Goal: Task Accomplishment & Management: Use online tool/utility

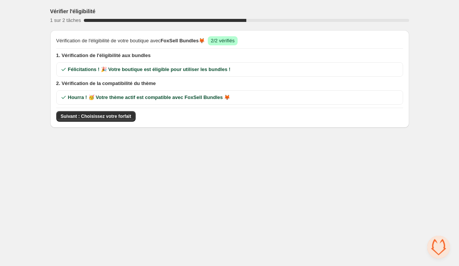
click at [123, 210] on body "Vérifier l'éligibilité 1 sur 2 tâches 50 % Vérification de l'éligibilité de vot…" at bounding box center [229, 133] width 459 height 266
click at [91, 119] on span "Suivant : Choisissez votre forfait" at bounding box center [96, 116] width 71 height 6
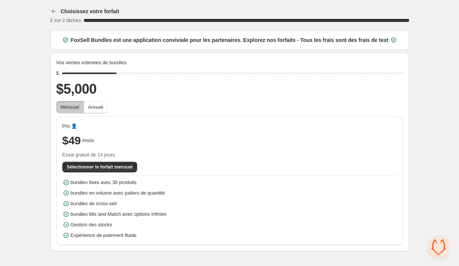
click at [39, 66] on div "Choisissez votre forfait 2 sur 2 tâches 100 % FoxSell Bundles est une applicati…" at bounding box center [229, 127] width 459 height 254
drag, startPoint x: 115, startPoint y: 72, endPoint x: 79, endPoint y: 73, distance: 35.9
click at [79, 73] on input "range" at bounding box center [232, 73] width 341 height 11
drag, startPoint x: 77, startPoint y: 73, endPoint x: 70, endPoint y: 74, distance: 7.6
type input "****"
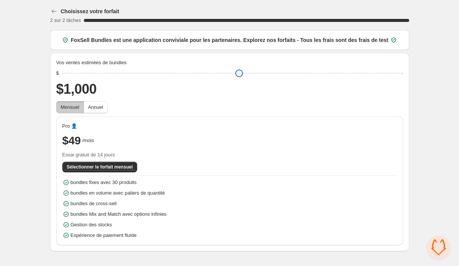
click at [70, 74] on input "range" at bounding box center [232, 73] width 341 height 11
click at [92, 167] on span "Sélectionner le forfait mensuel" at bounding box center [100, 167] width 66 height 6
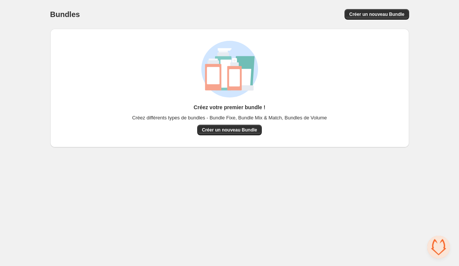
click at [171, 208] on body "Home Bundles Analytics Plan and Billing Bundles. This page is ready Bundles Cré…" at bounding box center [229, 133] width 459 height 266
click at [238, 132] on span "Créer un nouveau Bundle" at bounding box center [229, 130] width 55 height 6
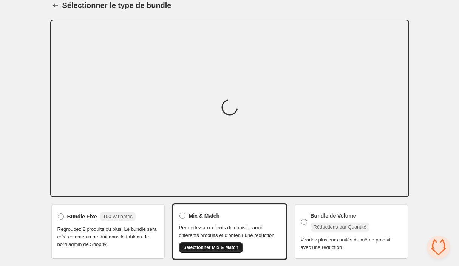
scroll to position [21, 0]
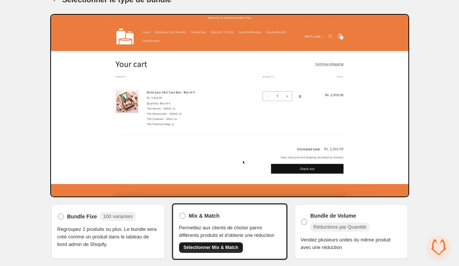
click at [216, 249] on span "Sélectionner Mix & Match" at bounding box center [211, 247] width 55 height 6
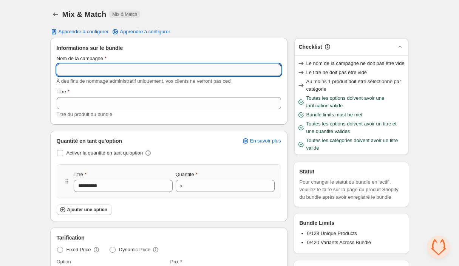
click at [78, 67] on input "Nom de la campagne" at bounding box center [169, 70] width 224 height 12
type input "**********"
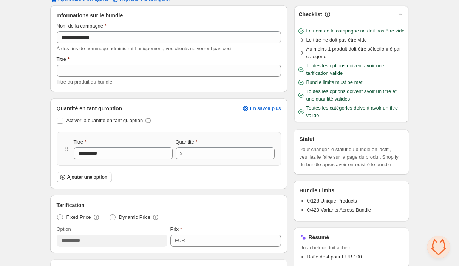
scroll to position [30, 0]
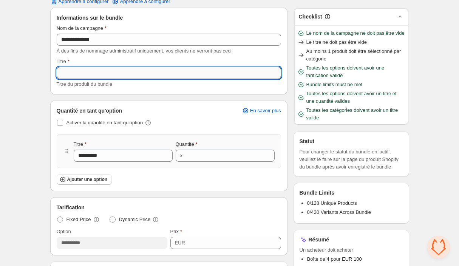
click at [93, 69] on input "Titre" at bounding box center [169, 73] width 224 height 12
click at [31, 106] on div "**********" at bounding box center [229, 244] width 459 height 548
click at [94, 75] on input "Titre" at bounding box center [169, 73] width 224 height 12
type input "**********"
click at [152, 123] on icon at bounding box center [148, 123] width 8 height 8
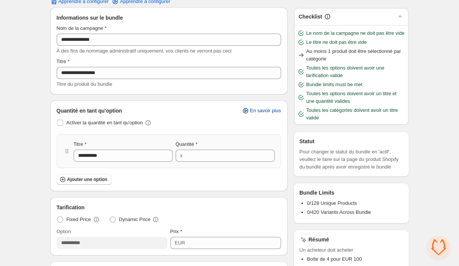
click at [263, 111] on span "En savoir plus" at bounding box center [265, 111] width 31 height 6
click at [31, 144] on div "**********" at bounding box center [229, 244] width 459 height 548
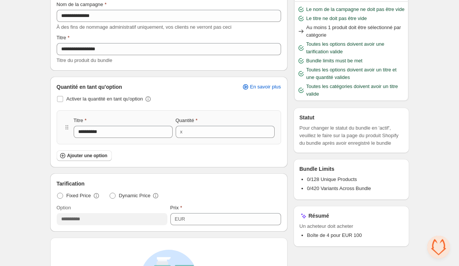
scroll to position [55, 0]
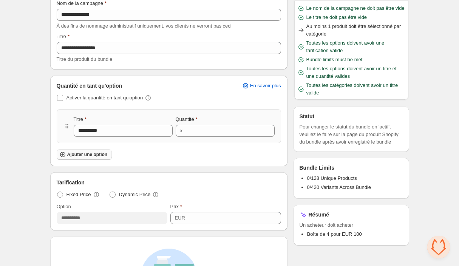
click at [83, 156] on span "Ajouter une option" at bounding box center [87, 154] width 40 height 6
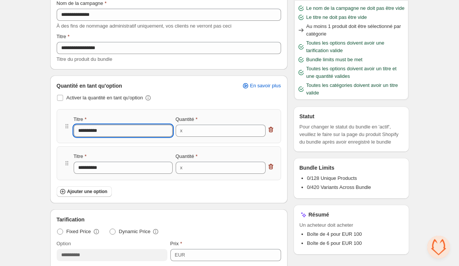
click at [101, 134] on input "**********" at bounding box center [123, 131] width 99 height 12
click at [268, 131] on icon "button" at bounding box center [271, 130] width 8 height 8
type input "**********"
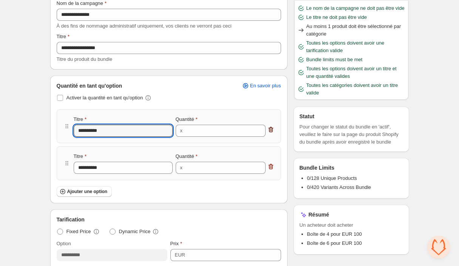
type input "*"
type input "**********"
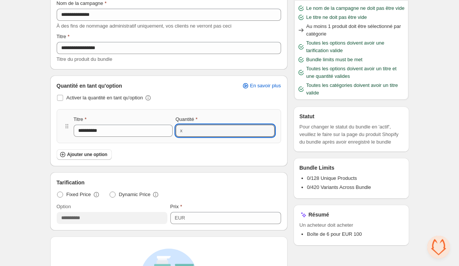
click at [268, 131] on icon at bounding box center [269, 133] width 8 height 8
type input "*"
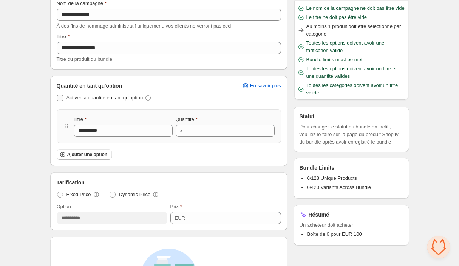
click at [91, 97] on span "Activer la quantité en tant qu'option" at bounding box center [104, 98] width 77 height 6
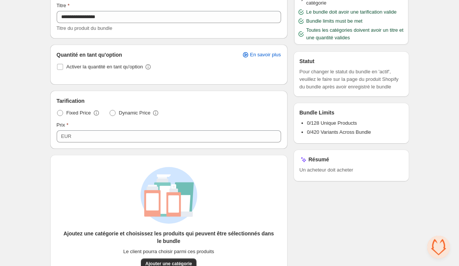
scroll to position [110, 0]
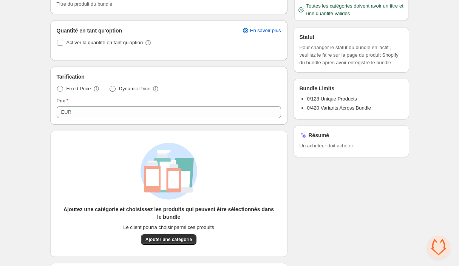
click at [133, 89] on span "Dynamic Price" at bounding box center [135, 89] width 32 height 8
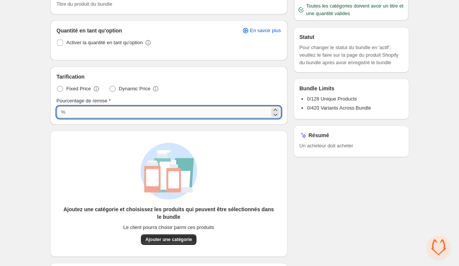
click at [103, 114] on input "***" at bounding box center [169, 112] width 202 height 12
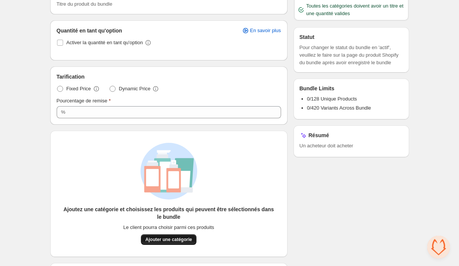
click at [165, 236] on button "Ajouter une catégorie" at bounding box center [169, 239] width 56 height 11
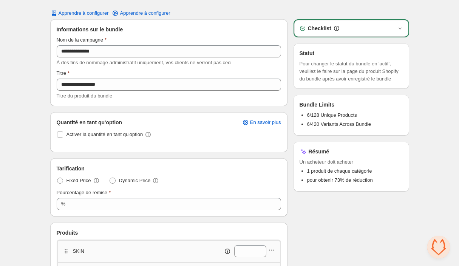
scroll to position [0, 0]
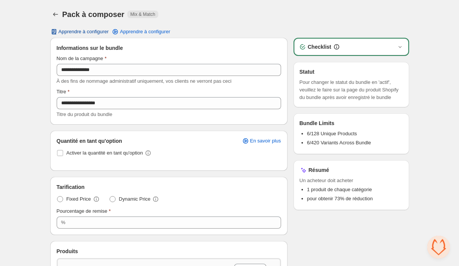
click at [100, 32] on span "Apprendre à configurer" at bounding box center [84, 32] width 50 height 6
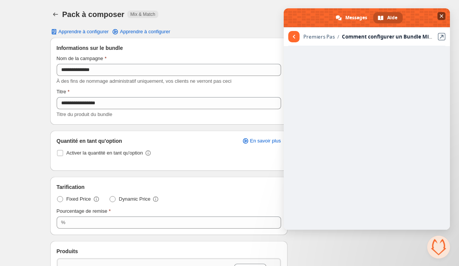
click at [440, 18] on span "Fermer le chat" at bounding box center [442, 16] width 4 height 5
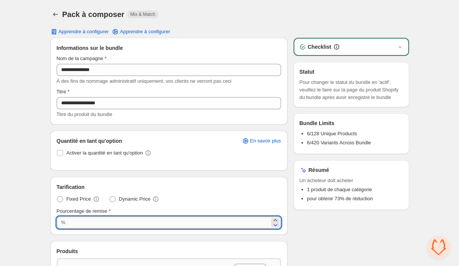
click at [76, 221] on input "**" at bounding box center [169, 222] width 202 height 12
type input "**"
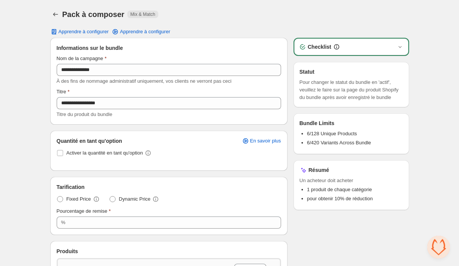
scroll to position [6, 0]
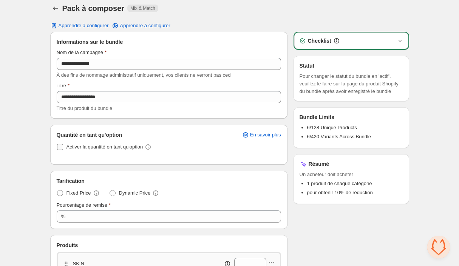
click at [64, 148] on label "Activer la quantité en tant qu'option" at bounding box center [100, 147] width 86 height 11
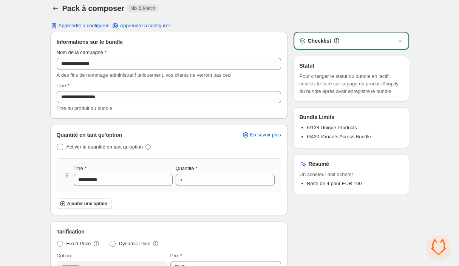
click at [61, 147] on span at bounding box center [60, 147] width 6 height 6
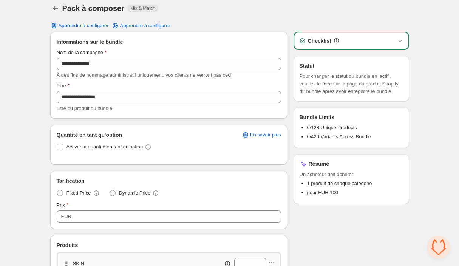
click at [129, 192] on span "Dynamic Price" at bounding box center [135, 193] width 32 height 8
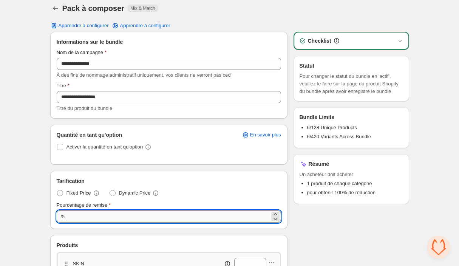
click at [90, 217] on input "***" at bounding box center [169, 216] width 202 height 12
type input "**"
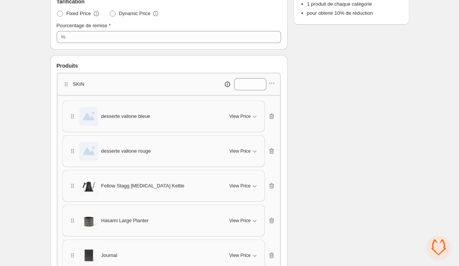
scroll to position [231, 0]
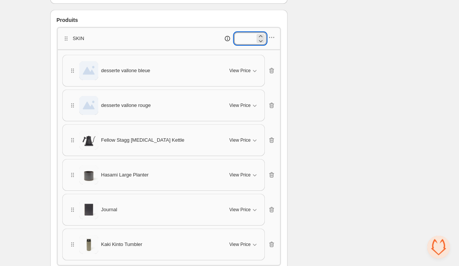
click at [252, 38] on input "*" at bounding box center [244, 38] width 21 height 12
type input "*"
click at [327, 58] on div "Checklist Statut Pour changer le statut du bundle en 'actif', veuillez le faire…" at bounding box center [351, 110] width 116 height 607
click at [270, 34] on icon "button" at bounding box center [272, 38] width 8 height 8
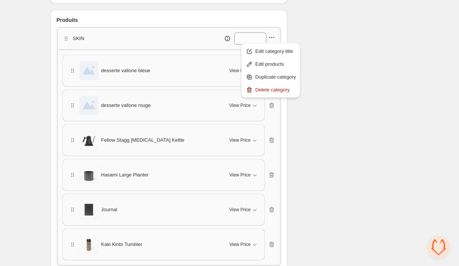
click at [344, 61] on div "Checklist Statut Pour changer le statut du bundle en 'actif', veuillez le faire…" at bounding box center [351, 110] width 116 height 607
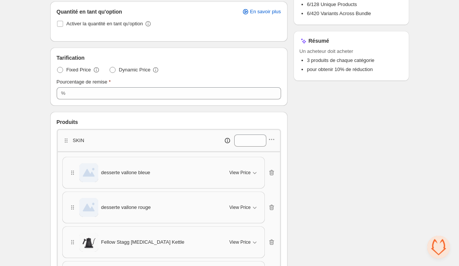
scroll to position [99, 0]
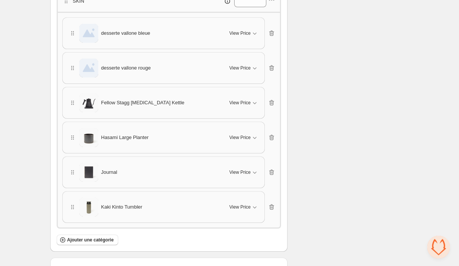
scroll to position [219, 0]
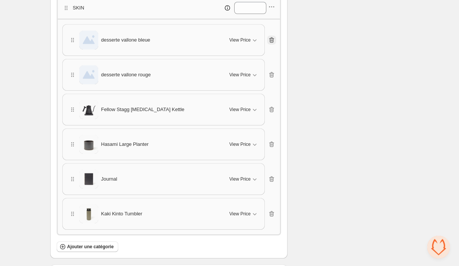
click at [272, 40] on icon "button" at bounding box center [272, 40] width 8 height 8
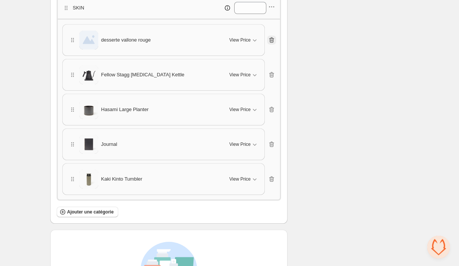
click at [272, 40] on icon "button" at bounding box center [272, 40] width 8 height 8
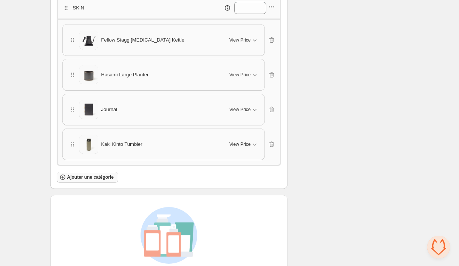
click at [92, 176] on span "Ajouter une catégorie" at bounding box center [90, 177] width 46 height 6
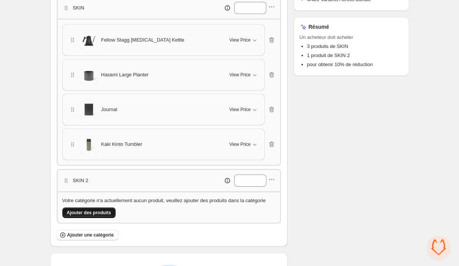
click at [100, 215] on span "Ajouter des produits" at bounding box center [89, 213] width 44 height 6
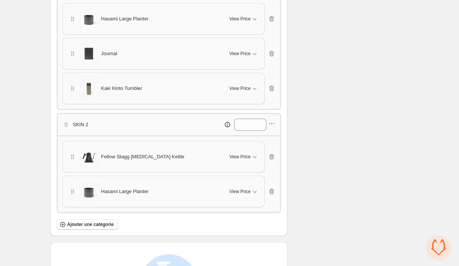
scroll to position [323, 0]
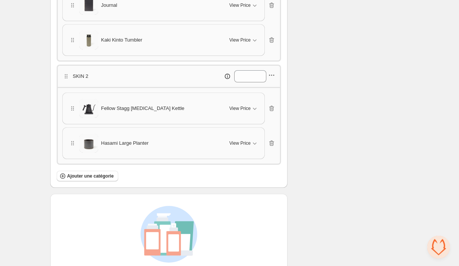
click at [274, 72] on icon "button" at bounding box center [272, 75] width 8 height 8
click at [276, 97] on span "Edit products" at bounding box center [275, 100] width 41 height 8
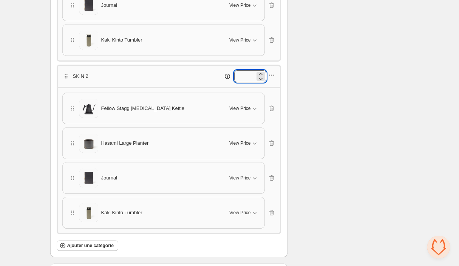
click at [250, 76] on input "*" at bounding box center [244, 76] width 21 height 12
click at [270, 74] on icon "button" at bounding box center [272, 75] width 8 height 8
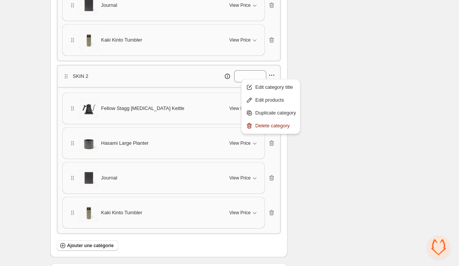
click at [312, 73] on div "Checklist Le nom de la campagne ne doit pas être vide Le titre ne doit pas être…" at bounding box center [351, 48] width 116 height 667
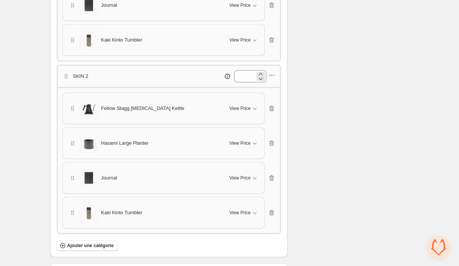
click at [256, 71] on div at bounding box center [250, 76] width 32 height 12
type input "*"
click at [333, 96] on div "Checklist Statut Info Draft Pour changer le statut du bundle en 'actif', veuill…" at bounding box center [351, 48] width 116 height 667
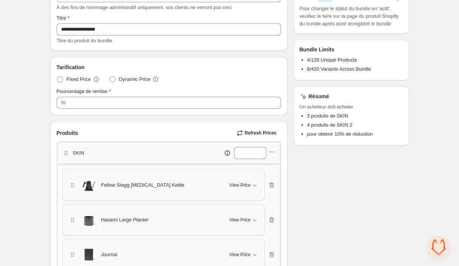
scroll to position [349, 0]
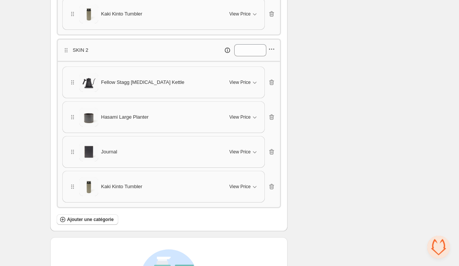
click at [274, 49] on icon "button" at bounding box center [272, 49] width 8 height 8
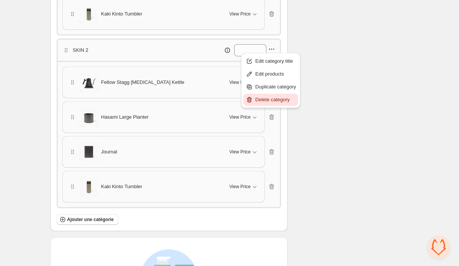
click at [268, 103] on span "Delete category" at bounding box center [275, 100] width 41 height 8
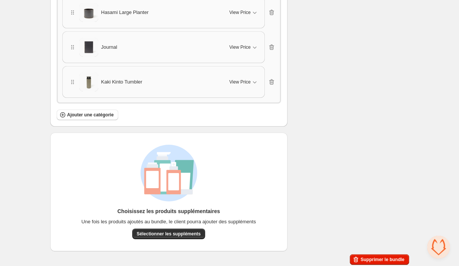
click at [344, 95] on div "Checklist Statut Info Draft Pour changer le statut du bundle en 'actif', veuill…" at bounding box center [351, 4] width 116 height 494
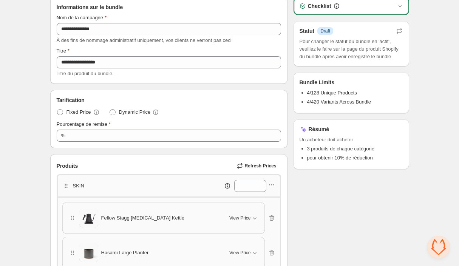
scroll to position [0, 0]
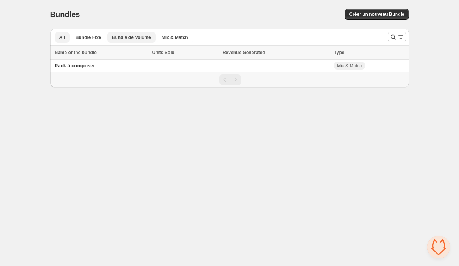
click at [127, 40] on button "Bundle de Volume" at bounding box center [131, 37] width 48 height 11
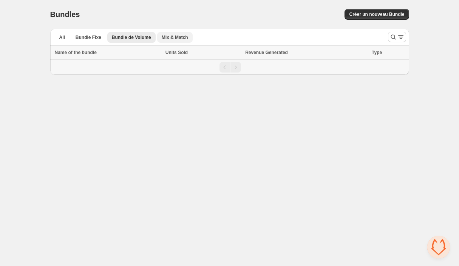
click at [172, 34] on button "Mix & Match" at bounding box center [175, 37] width 36 height 11
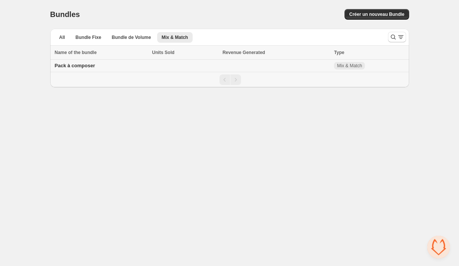
click at [135, 65] on td "Pack à composer" at bounding box center [100, 66] width 100 height 12
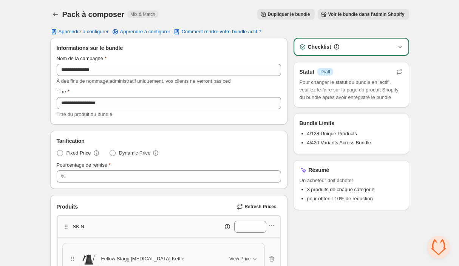
click at [400, 50] on icon "button" at bounding box center [400, 47] width 8 height 8
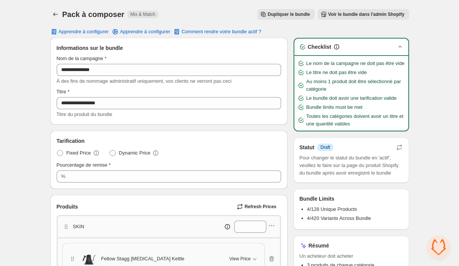
click at [400, 48] on icon "button" at bounding box center [400, 47] width 8 height 8
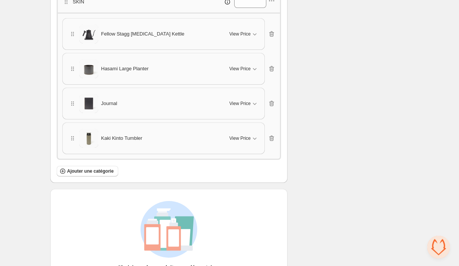
scroll to position [281, 0]
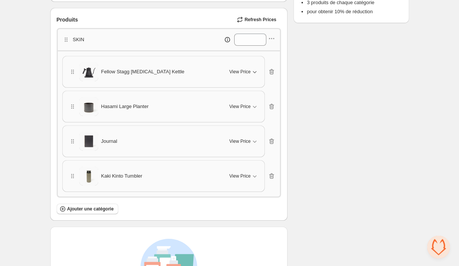
scroll to position [178, 0]
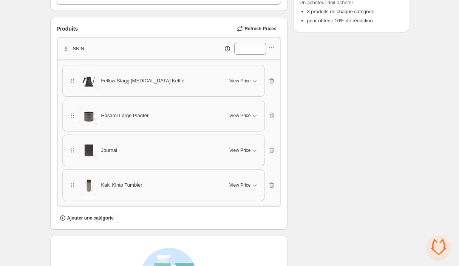
click at [255, 31] on span "Refresh Prices" at bounding box center [260, 29] width 32 height 6
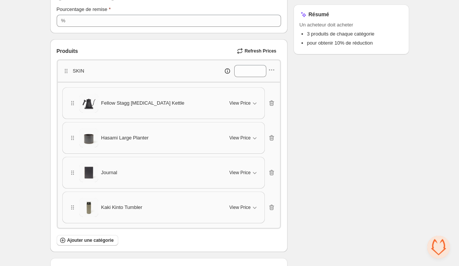
scroll to position [122, 0]
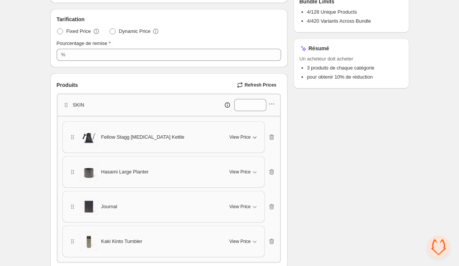
click at [247, 138] on span "View Price" at bounding box center [239, 137] width 21 height 6
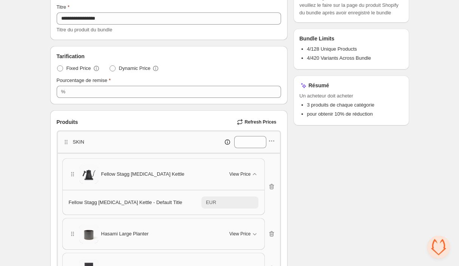
scroll to position [129, 0]
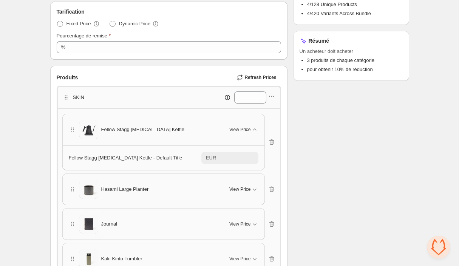
click at [210, 154] on div "EUR" at bounding box center [211, 158] width 10 height 8
click at [211, 158] on div "EUR" at bounding box center [211, 158] width 10 height 8
click at [249, 133] on button "View Price" at bounding box center [244, 130] width 38 height 12
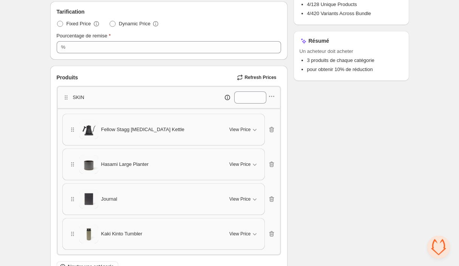
click at [308, 145] on div "Checklist Statut Info Draft Pour changer le statut du bundle en 'actif', veuill…" at bounding box center [351, 156] width 116 height 494
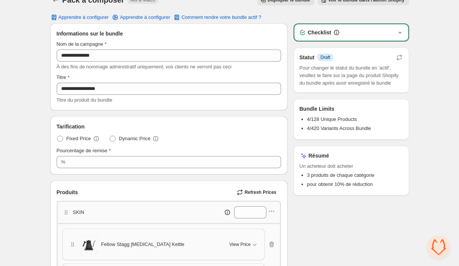
scroll to position [0, 0]
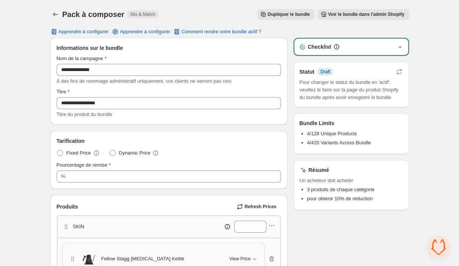
click at [341, 16] on span "Voir le bundle dans l'admin Shopify" at bounding box center [366, 14] width 76 height 6
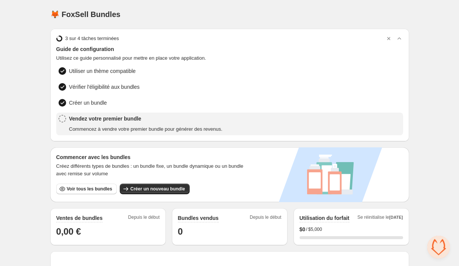
click at [78, 125] on span "Commencez à vendre votre premier bundle pour générer des revenus." at bounding box center [145, 129] width 153 height 8
